Goal: Find specific page/section: Find specific page/section

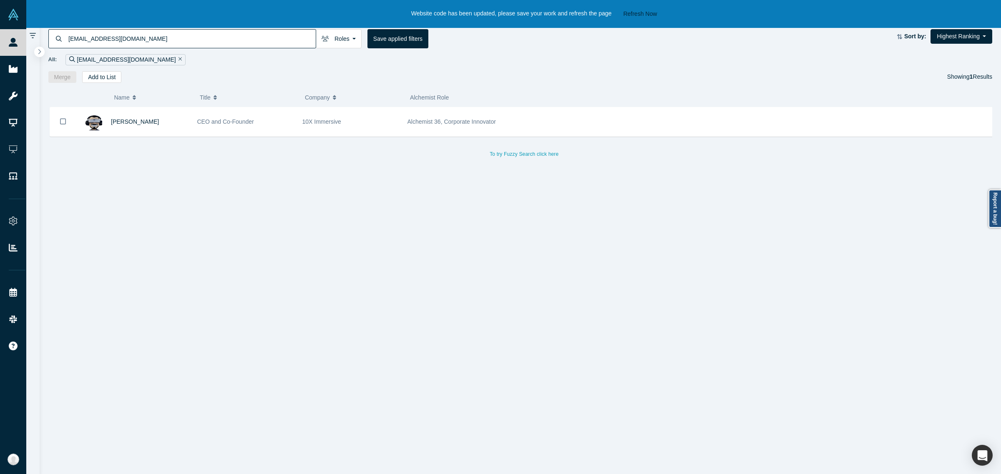
click at [637, 7] on div "Website code has been updated, please save your work and refresh the page Refre…" at bounding box center [526, 14] width 1001 height 28
click at [639, 9] on button "Refresh Now" at bounding box center [640, 14] width 40 height 10
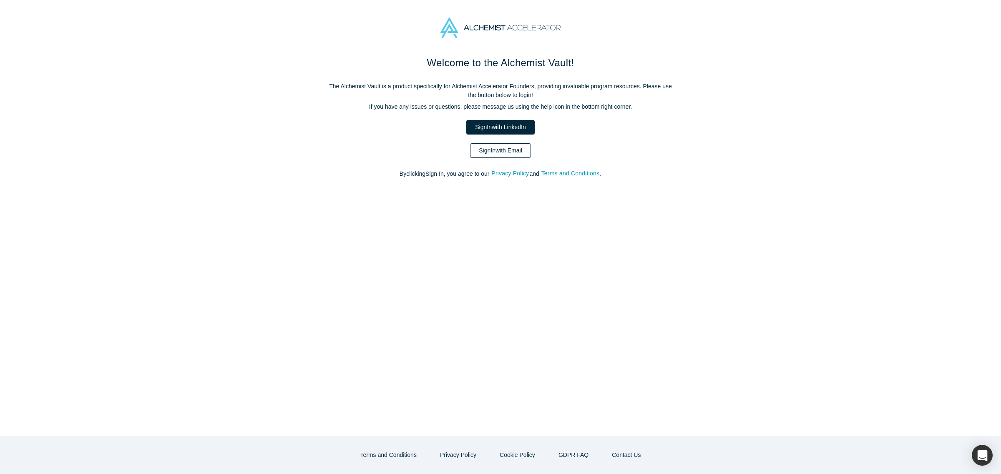
click at [507, 153] on link "Sign In with Email" at bounding box center [500, 150] width 61 height 15
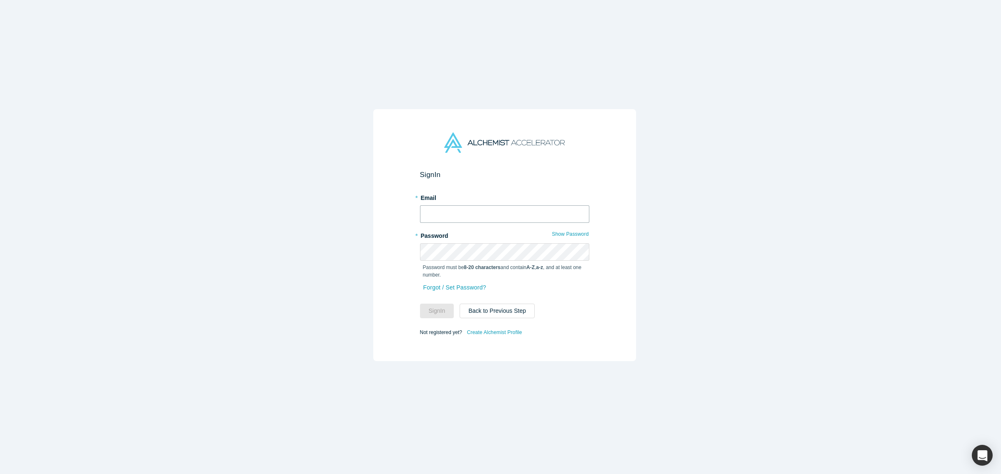
type input "kristine@alchemistaccelerator.com"
click at [420, 304] on button "Sign In" at bounding box center [437, 311] width 34 height 15
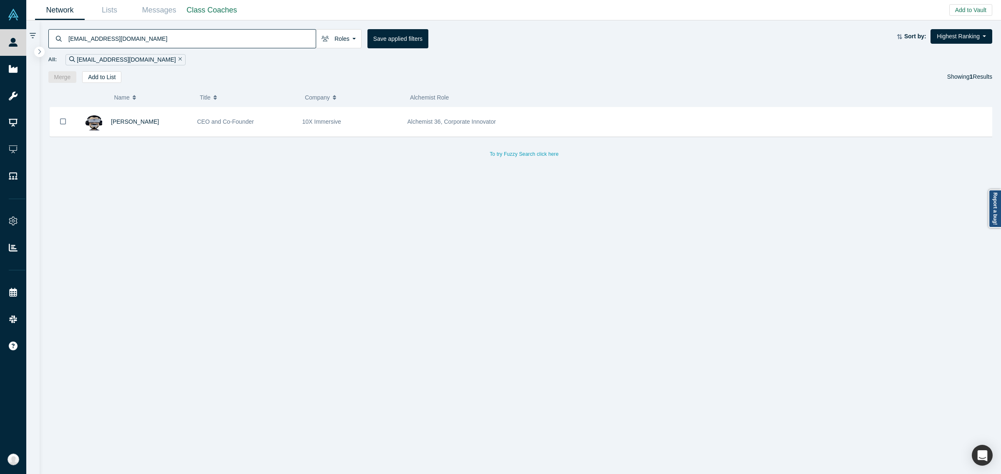
click at [205, 30] on input "[EMAIL_ADDRESS][DOMAIN_NAME]" at bounding box center [192, 39] width 248 height 20
click at [201, 32] on input "[EMAIL_ADDRESS][DOMAIN_NAME]" at bounding box center [192, 39] width 248 height 20
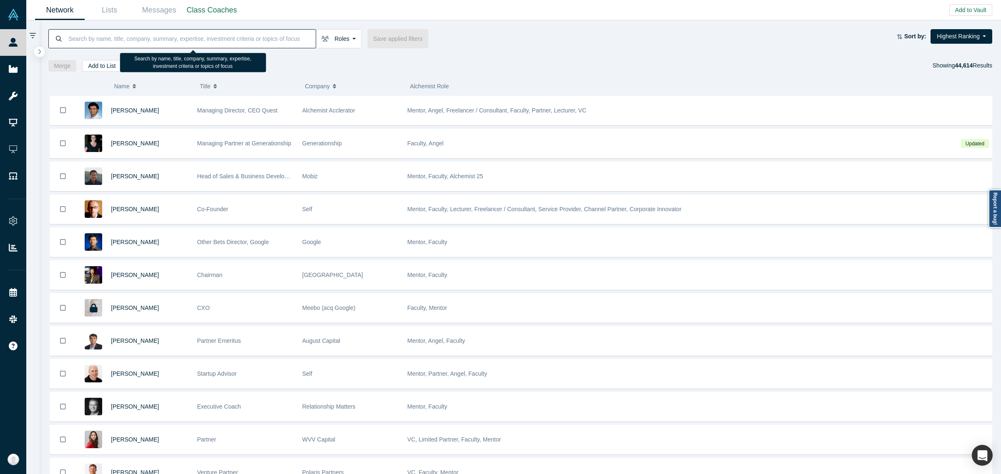
click at [171, 42] on input at bounding box center [192, 39] width 248 height 20
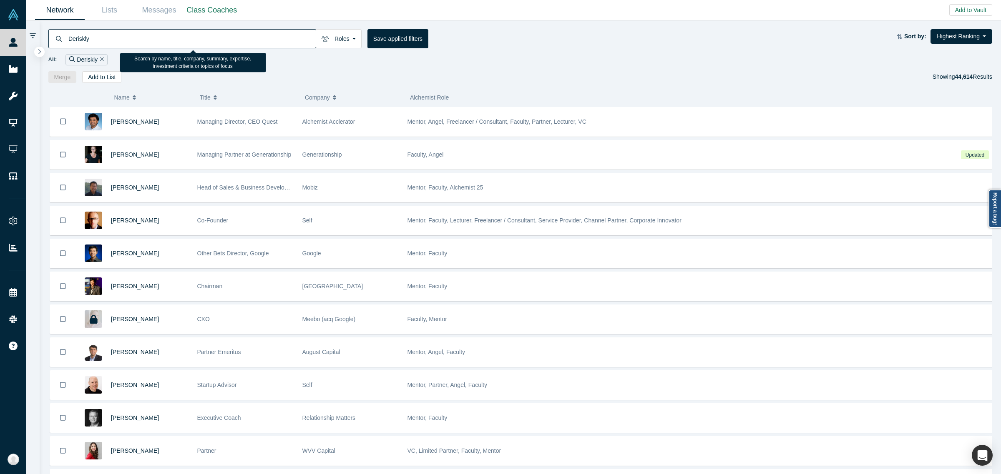
type input "Deriskly"
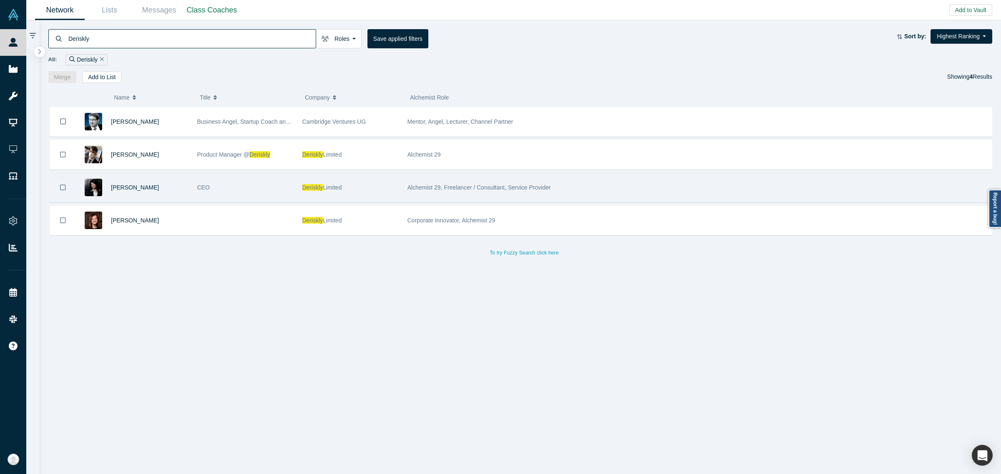
click at [345, 191] on div "Deriskly Limited" at bounding box center [350, 187] width 96 height 29
